Goal: Task Accomplishment & Management: Complete application form

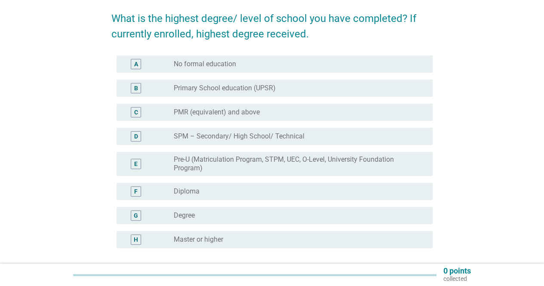
scroll to position [86, 0]
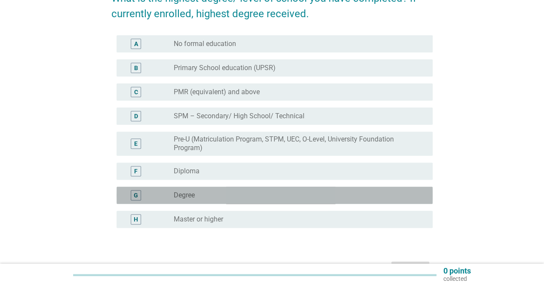
click at [211, 196] on div "radio_button_unchecked Degree" at bounding box center [296, 195] width 245 height 9
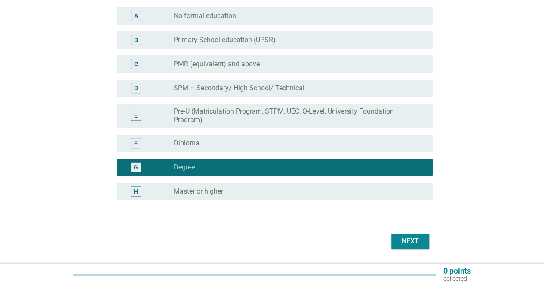
scroll to position [140, 0]
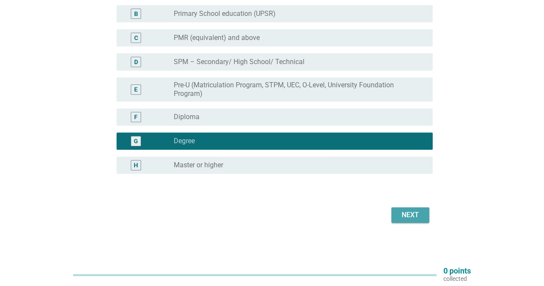
click at [419, 217] on div "Next" at bounding box center [410, 215] width 24 height 10
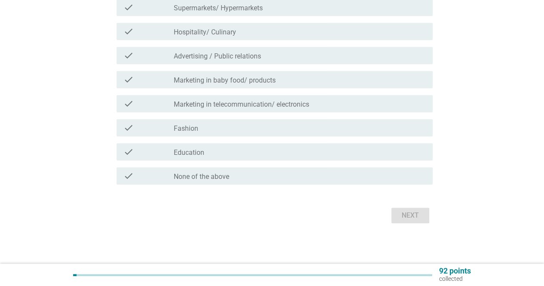
scroll to position [265, 0]
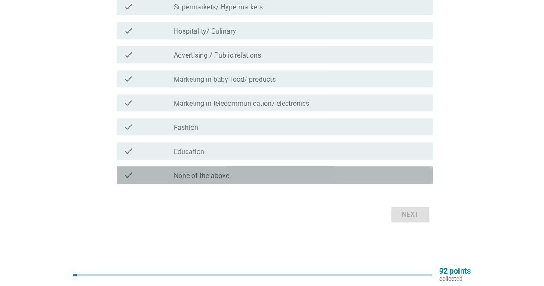
click at [273, 173] on div "check_box_outline_blank None of the above" at bounding box center [300, 175] width 252 height 10
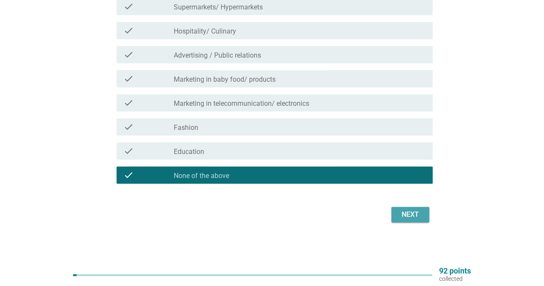
click at [414, 215] on div "Next" at bounding box center [410, 214] width 24 height 10
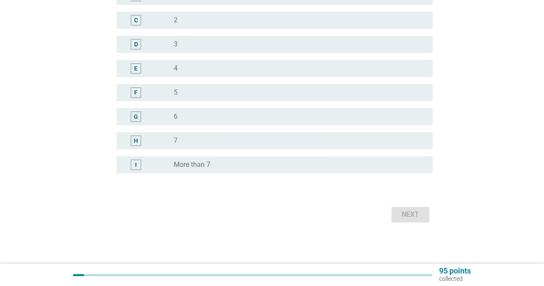
scroll to position [0, 0]
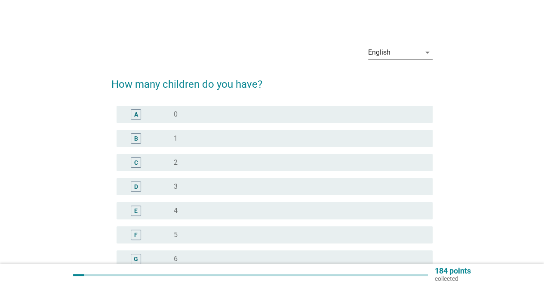
click at [213, 116] on div "radio_button_unchecked 0" at bounding box center [296, 114] width 245 height 9
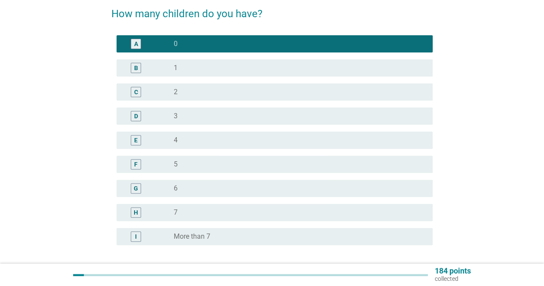
scroll to position [142, 0]
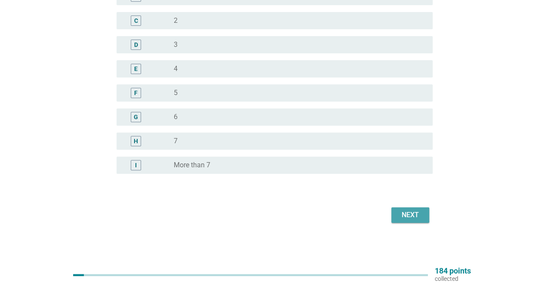
click at [411, 208] on button "Next" at bounding box center [410, 214] width 38 height 15
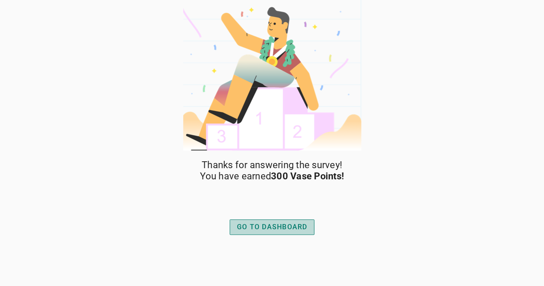
click at [287, 226] on div "GO TO DASHBOARD" at bounding box center [272, 227] width 70 height 10
